Goal: Task Accomplishment & Management: Manage account settings

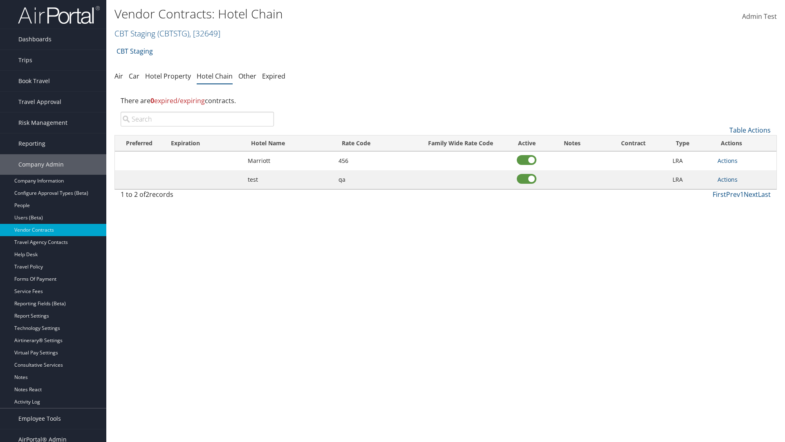
click at [197, 119] on input "search" at bounding box center [197, 119] width 153 height 15
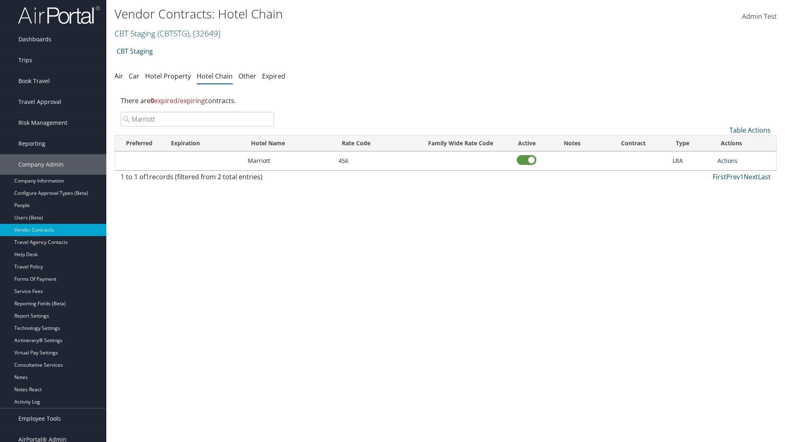
type input "Marriott"
click at [728, 160] on link "Actions" at bounding box center [728, 161] width 20 height 8
click at [737, 200] on link "Delete" at bounding box center [736, 200] width 37 height 14
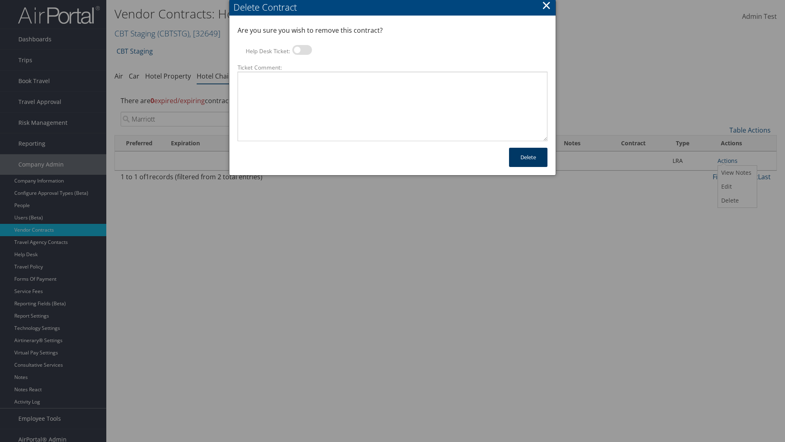
click at [529, 157] on button "Delete" at bounding box center [528, 157] width 38 height 19
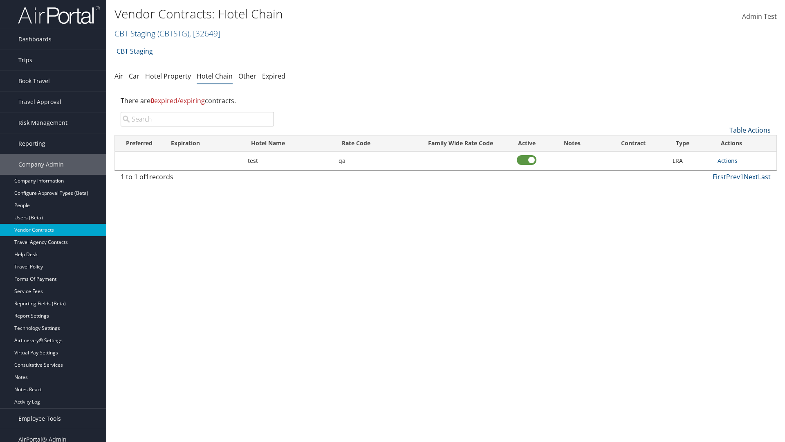
click at [750, 130] on link "Table Actions" at bounding box center [750, 130] width 41 height 9
click at [723, 143] on link "Add New Contract" at bounding box center [723, 143] width 108 height 14
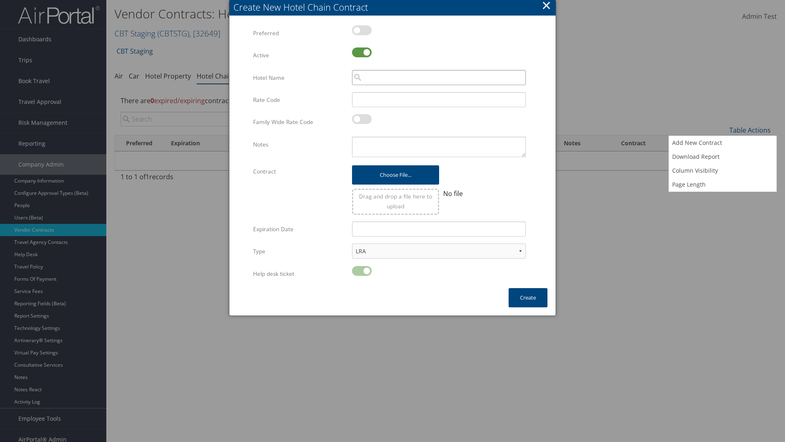
click at [439, 77] on input "search" at bounding box center [439, 77] width 174 height 15
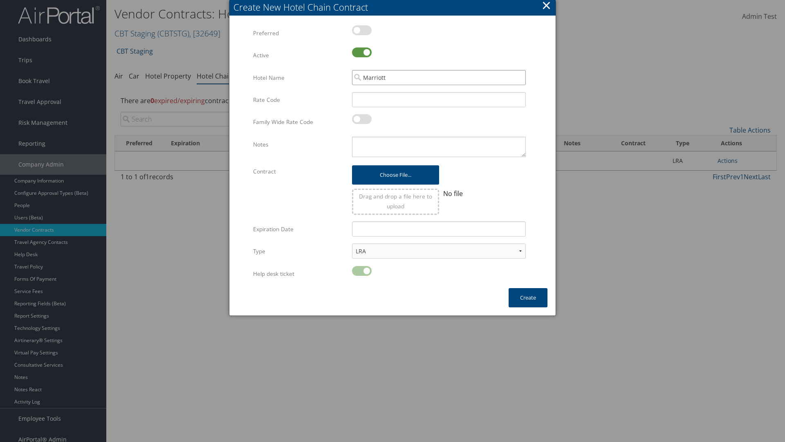
type input "Marriott"
type input "456"
type textarea "QA Testing"
click at [528, 297] on button "Create" at bounding box center [528, 297] width 39 height 19
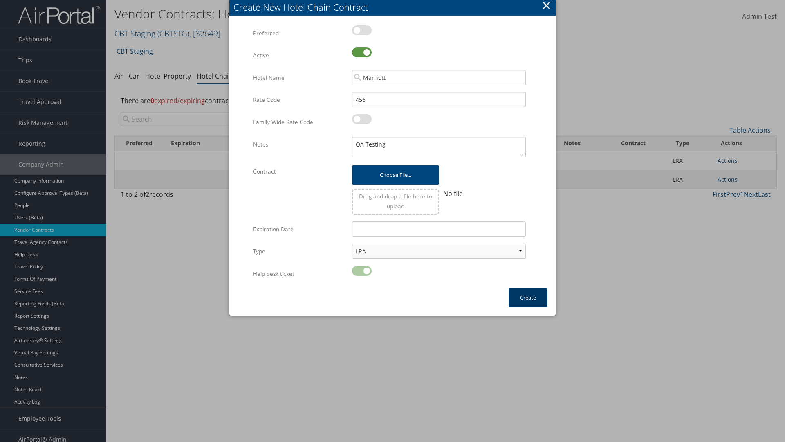
scroll to position [8, 0]
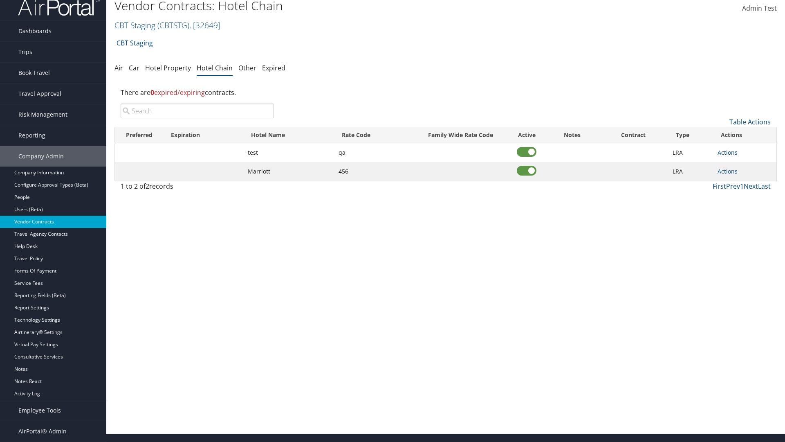
click at [197, 111] on input "search" at bounding box center [197, 110] width 153 height 15
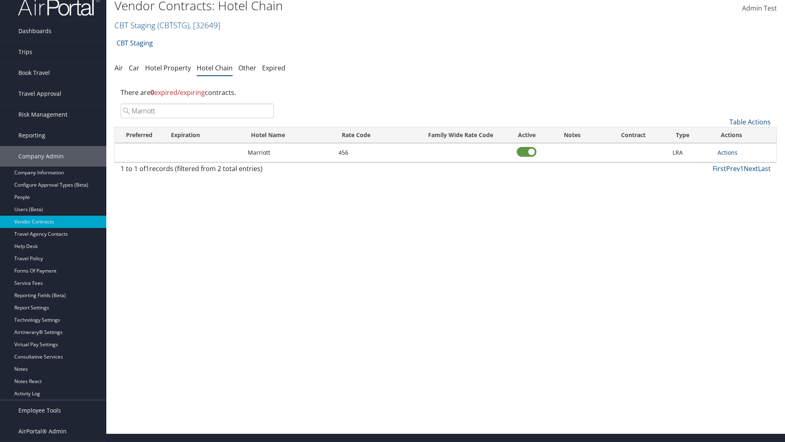
type input "Marriott"
click at [728, 152] on link "Actions" at bounding box center [728, 152] width 20 height 8
click at [0, 0] on link "View Notes" at bounding box center [0, 0] width 0 height 0
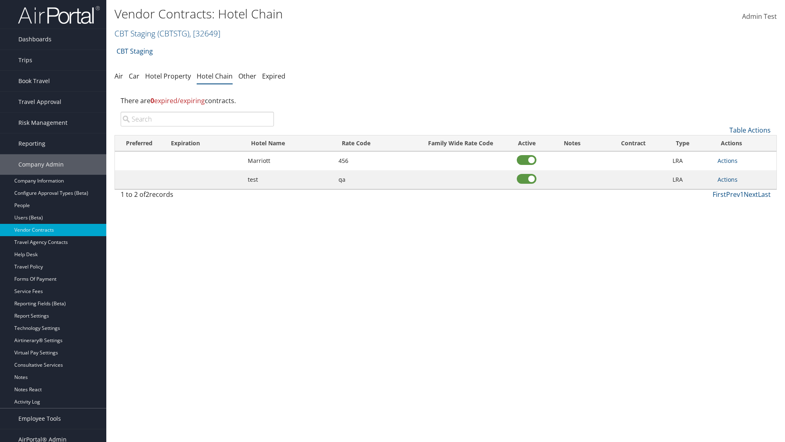
scroll to position [8, 0]
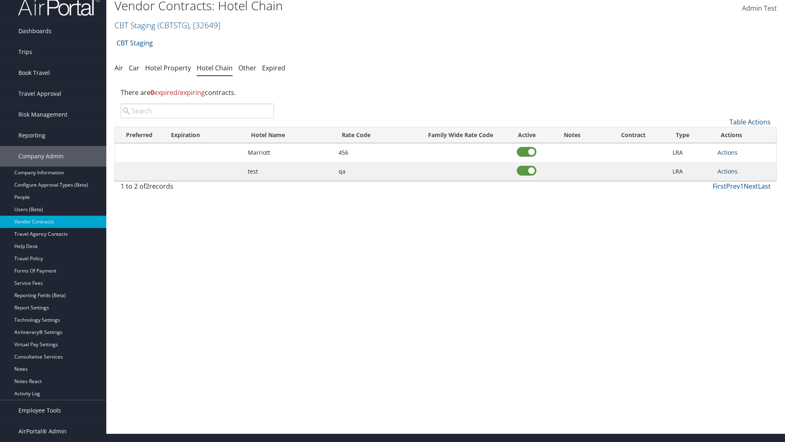
click at [197, 111] on input "search" at bounding box center [197, 110] width 153 height 15
type input "Marriott"
